Goal: Information Seeking & Learning: Learn about a topic

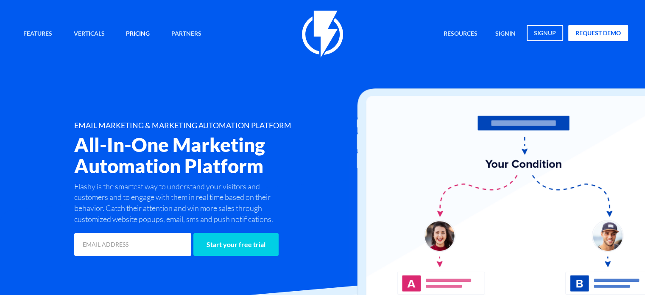
click at [133, 28] on link "Pricing" at bounding box center [138, 34] width 36 height 18
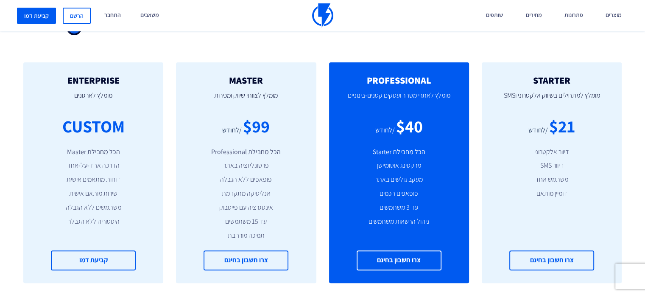
scroll to position [359, 0]
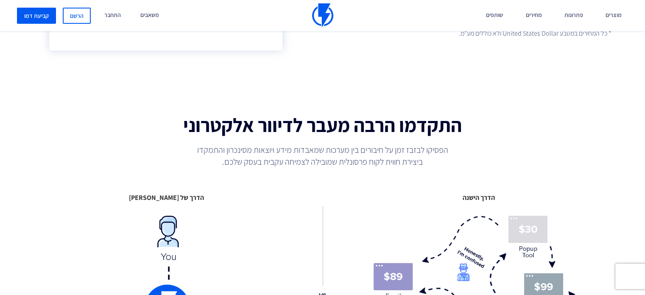
scroll to position [196, 0]
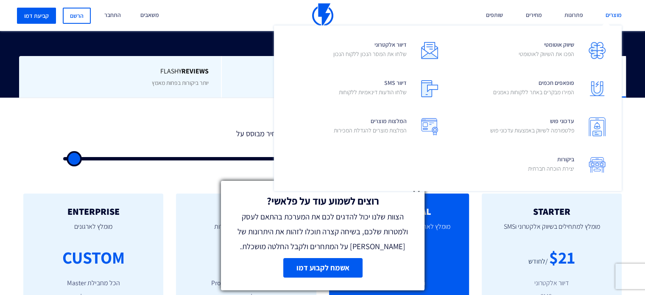
click at [605, 15] on link "מוצרים" at bounding box center [613, 15] width 29 height 31
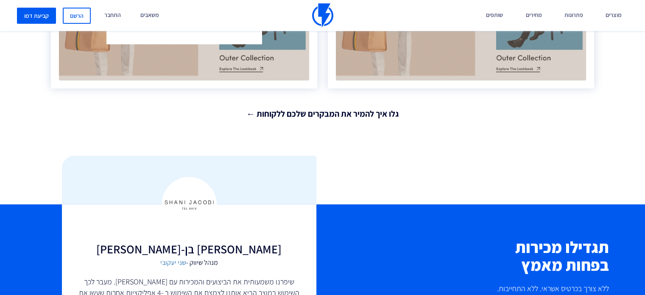
scroll to position [1749, 0]
